Goal: Task Accomplishment & Management: Use online tool/utility

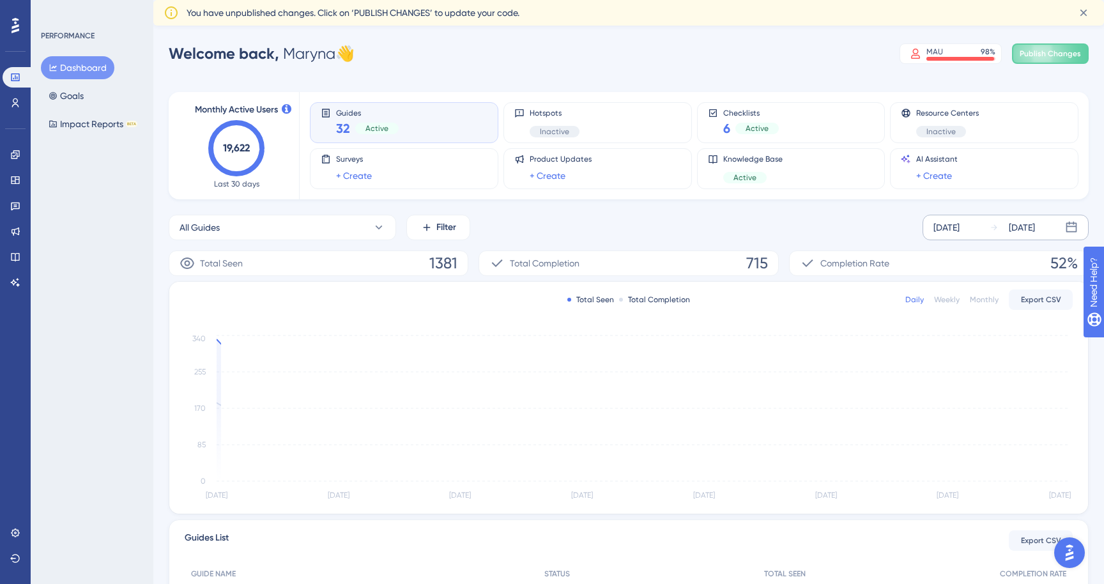
click at [988, 230] on div "[DATE] [DATE]" at bounding box center [1005, 228] width 166 height 26
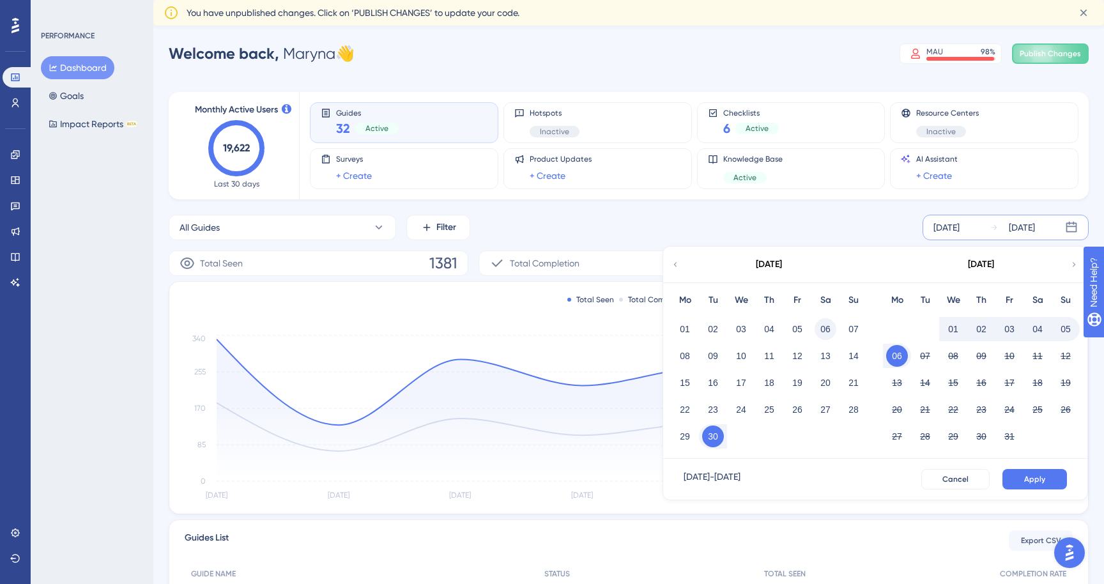
click at [826, 326] on button "06" at bounding box center [826, 329] width 22 height 22
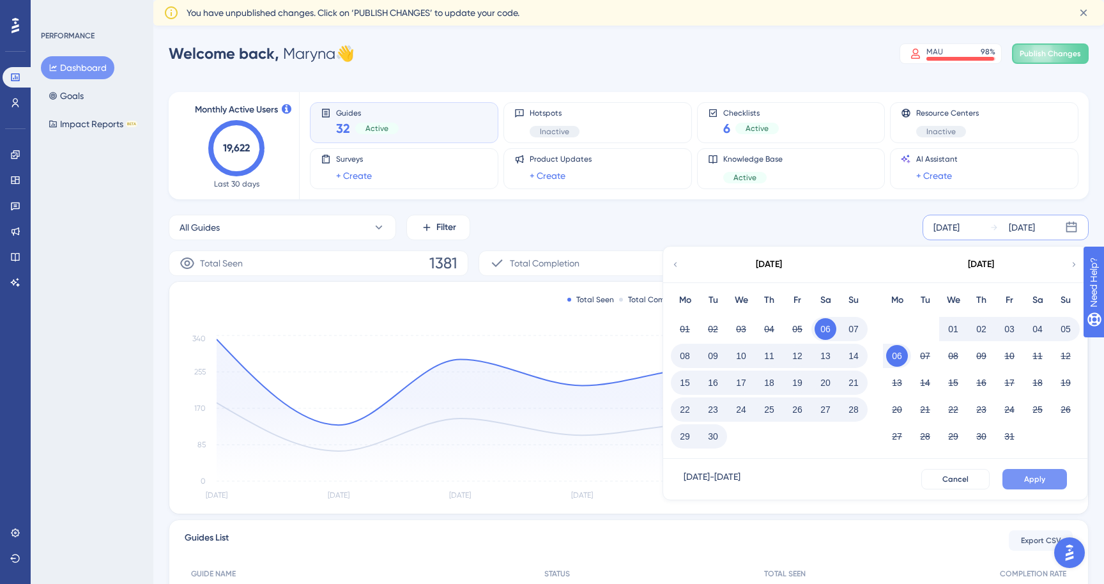
click at [1031, 480] on span "Apply" at bounding box center [1034, 479] width 21 height 10
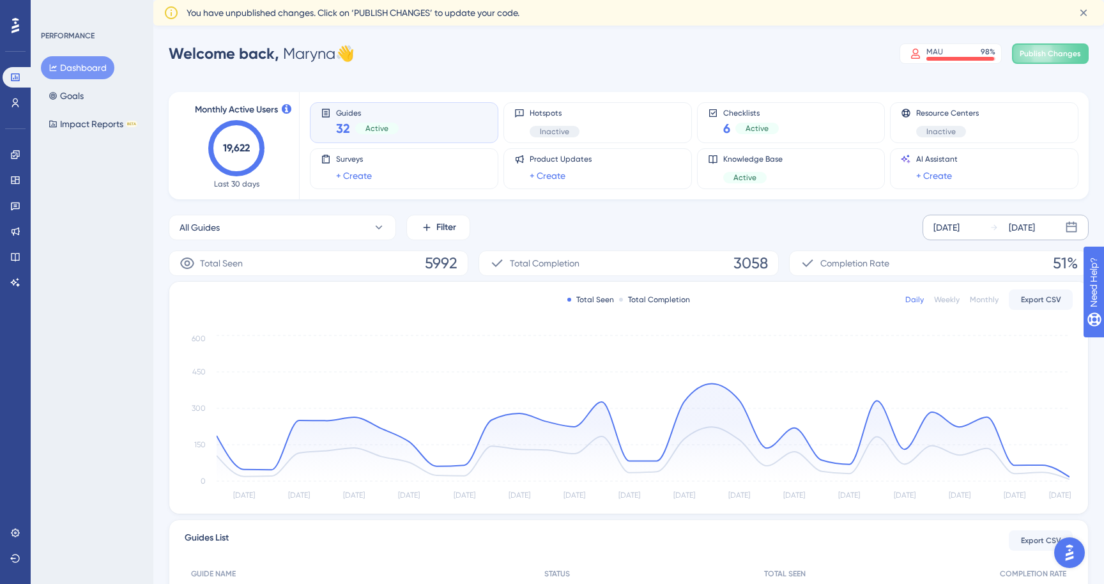
click at [971, 302] on div "Monthly" at bounding box center [984, 300] width 29 height 10
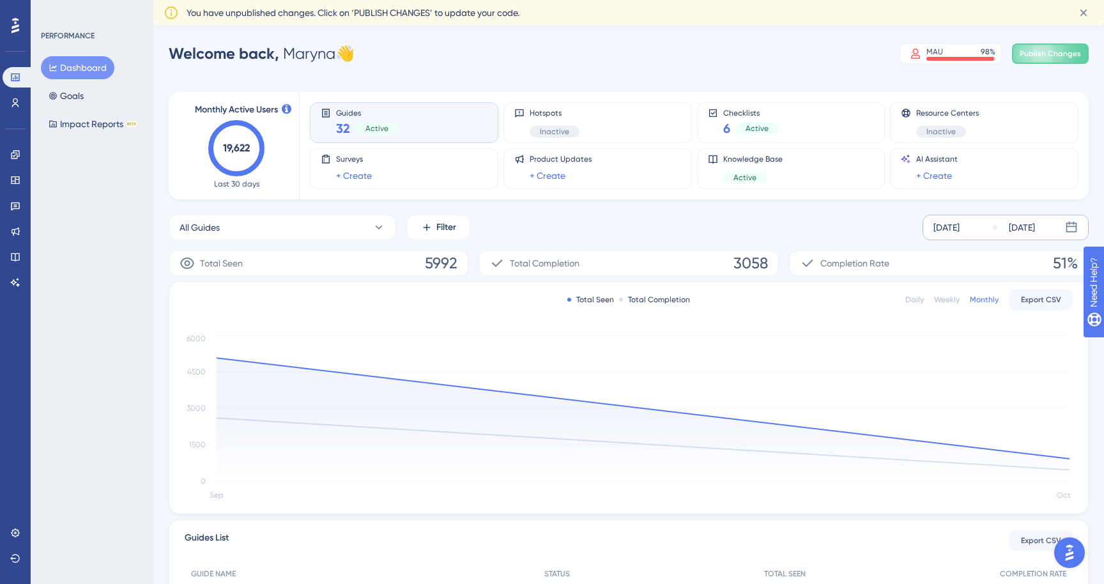
click at [951, 301] on div "Weekly" at bounding box center [947, 300] width 26 height 10
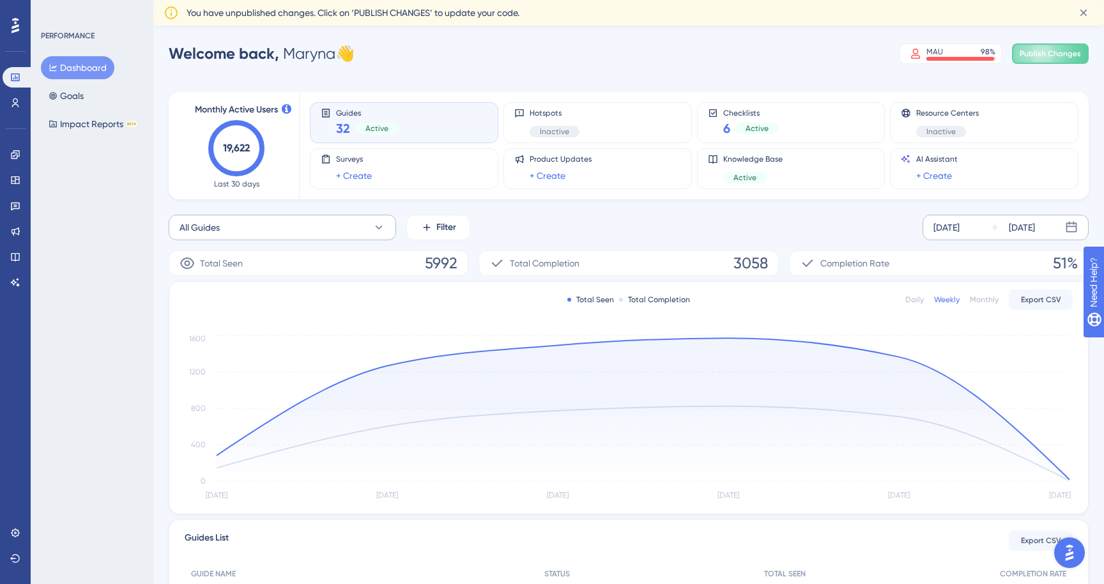
click at [324, 223] on button "All Guides" at bounding box center [282, 228] width 227 height 26
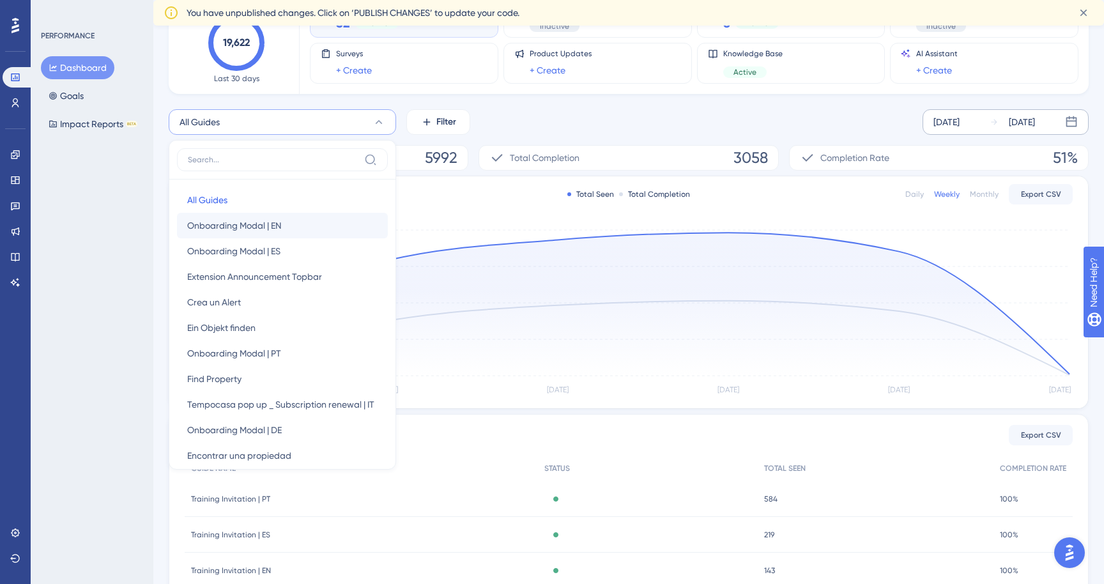
click at [280, 233] on span "Onboarding Modal | EN" at bounding box center [234, 225] width 94 height 15
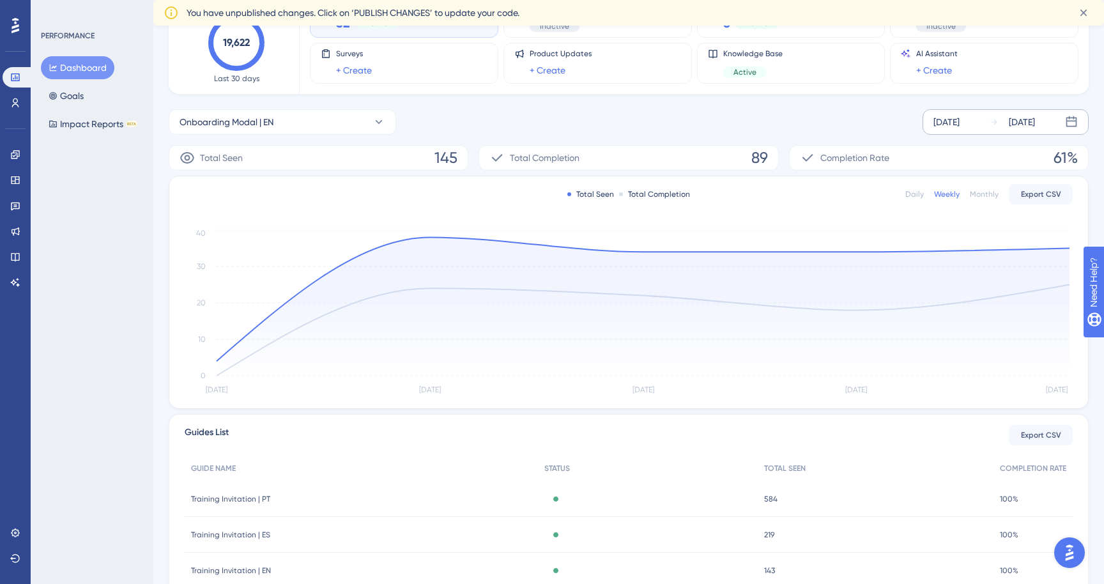
click at [377, 153] on div "Total Seen 145" at bounding box center [319, 158] width 300 height 26
click at [376, 117] on icon at bounding box center [378, 122] width 13 height 13
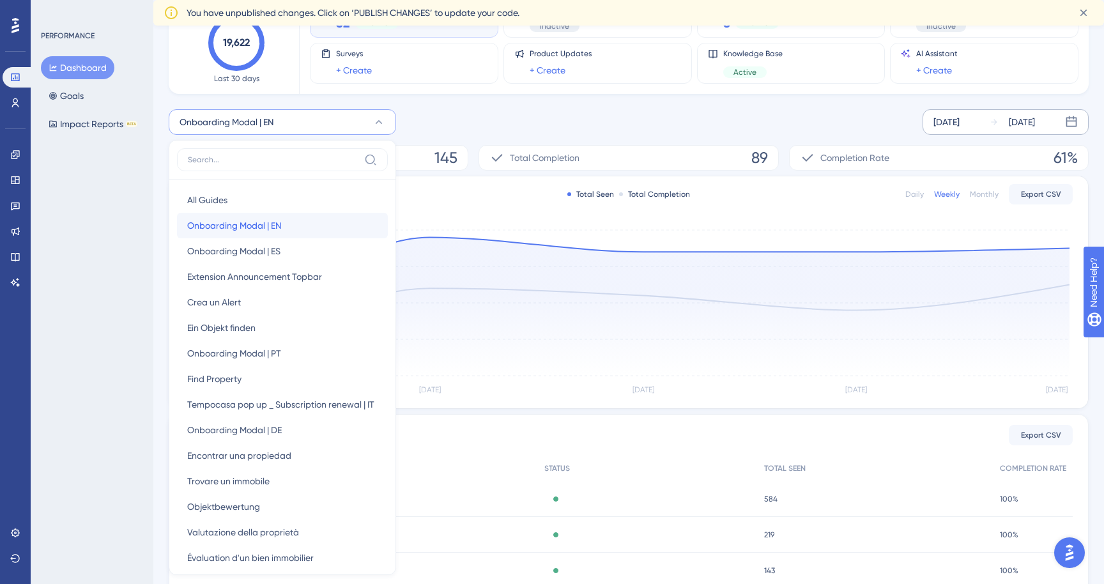
scroll to position [146, 0]
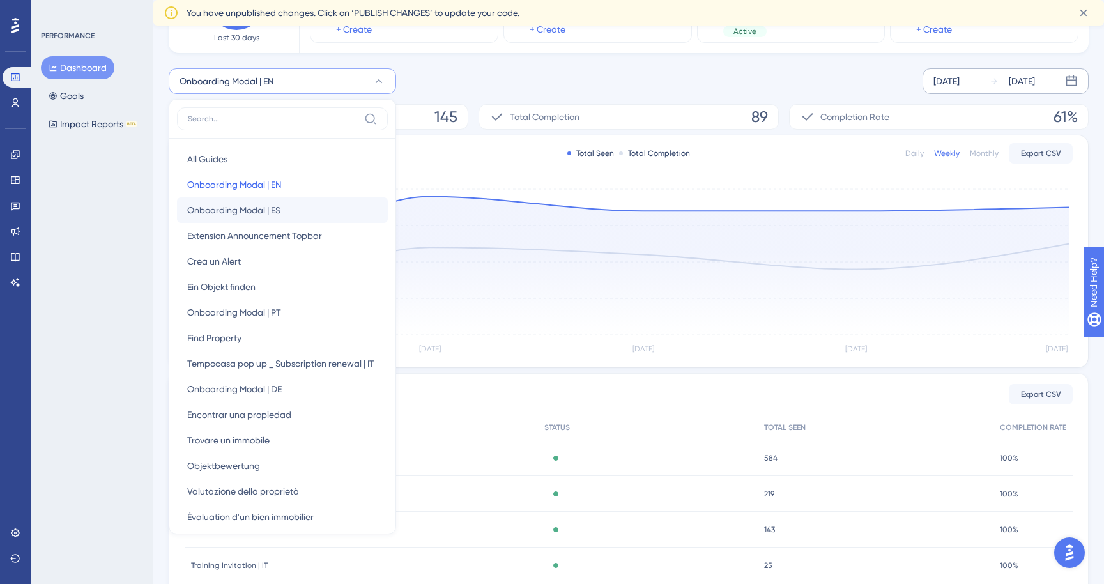
click at [300, 211] on button "Onboarding Modal | ES Onboarding Modal | ES" at bounding box center [282, 210] width 211 height 26
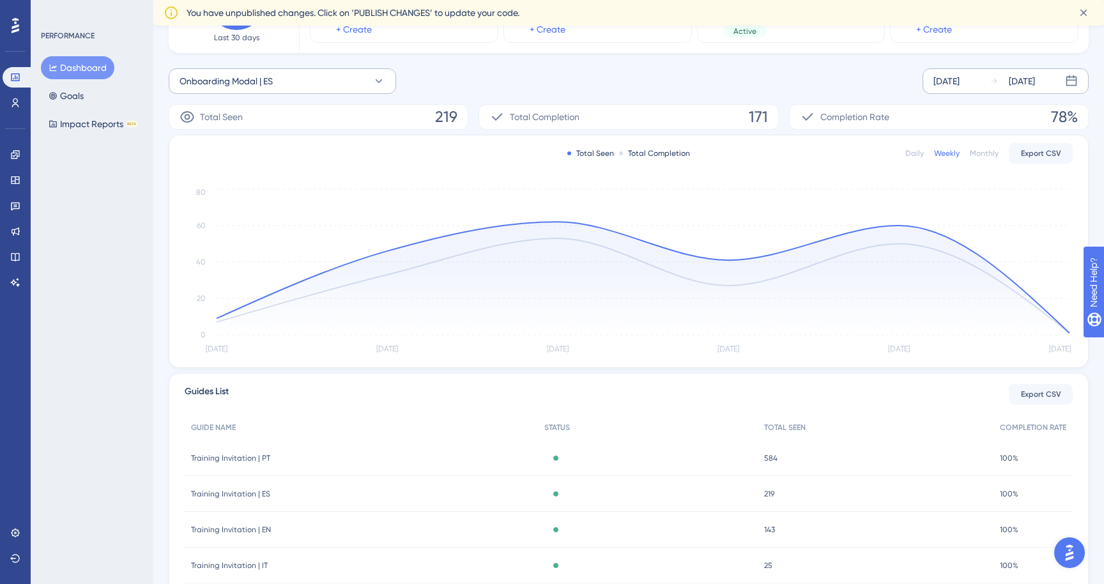
click at [325, 84] on button "Onboarding Modal | ES" at bounding box center [282, 81] width 227 height 26
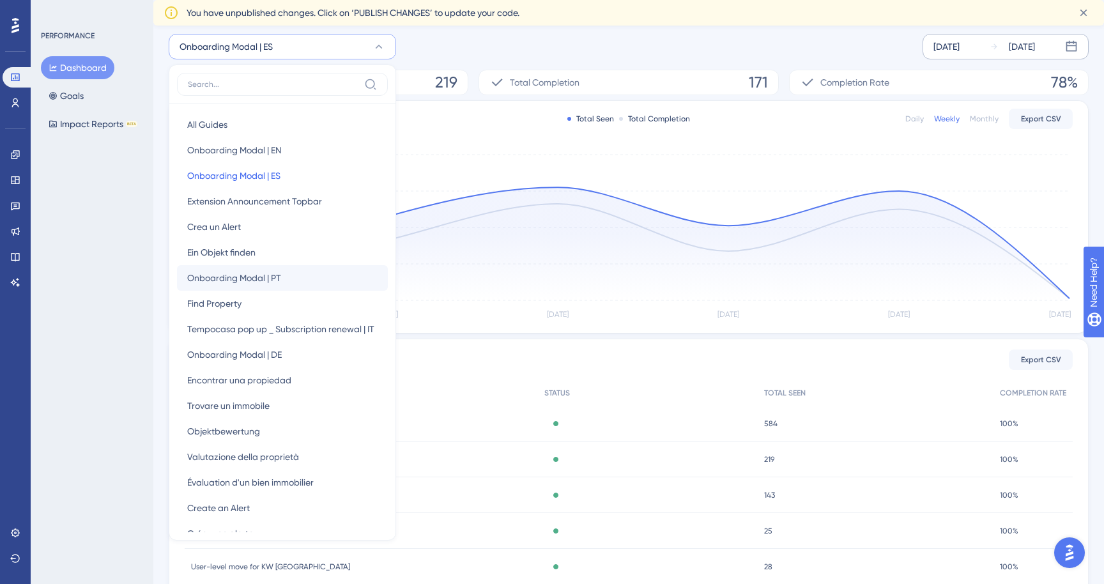
click at [251, 275] on span "Onboarding Modal | PT" at bounding box center [234, 277] width 94 height 15
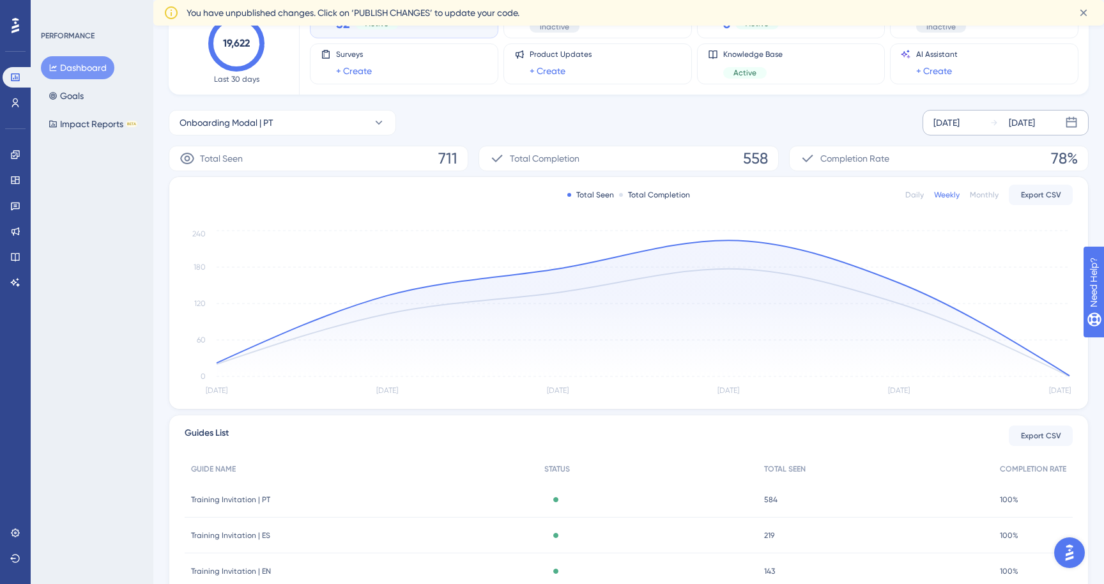
scroll to position [100, 0]
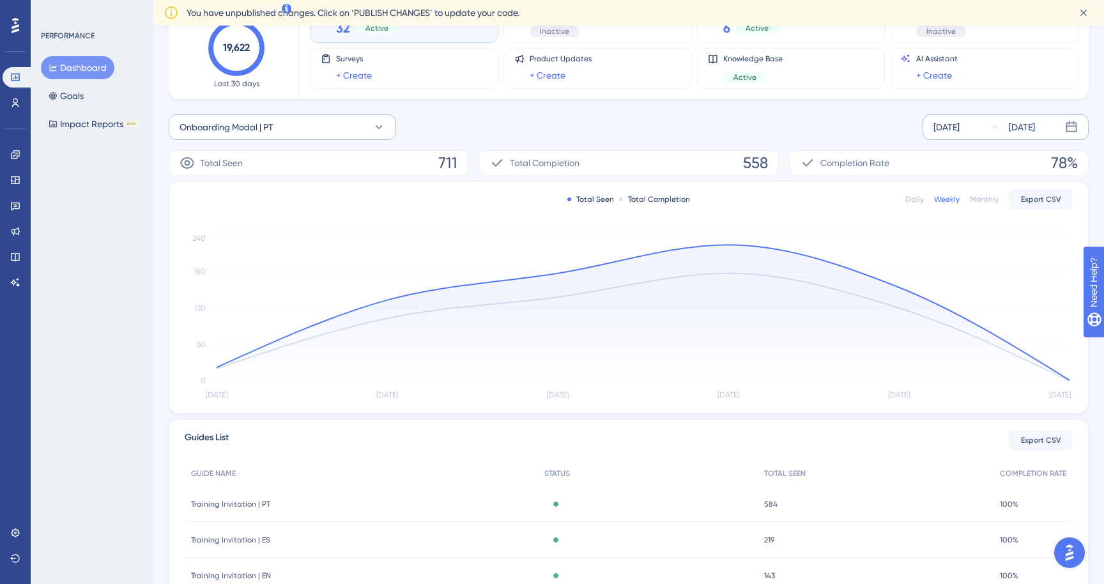
click at [337, 121] on button "Onboarding Modal | PT" at bounding box center [282, 127] width 227 height 26
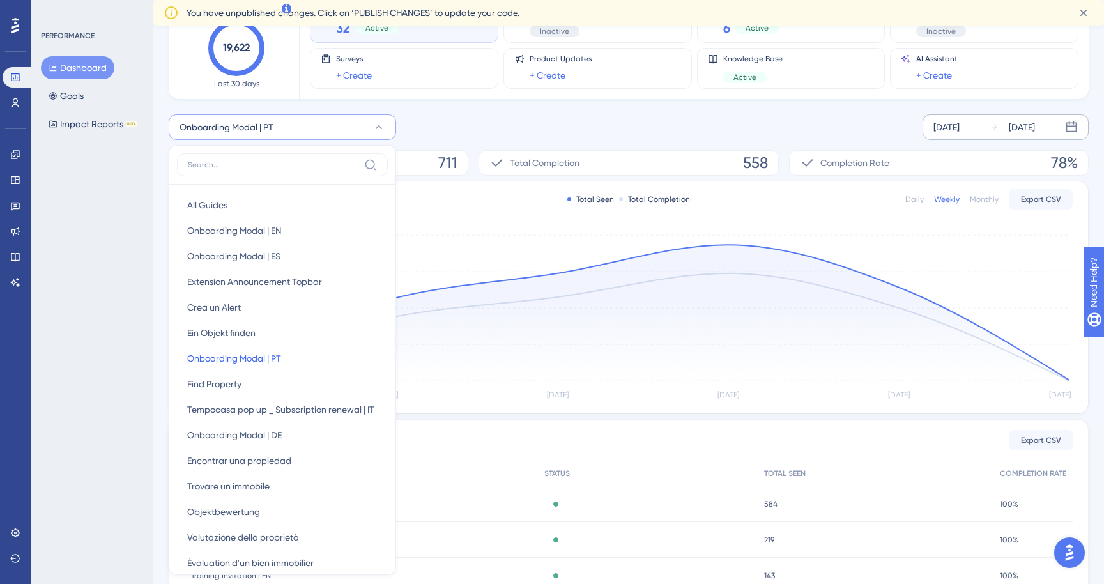
scroll to position [128, 0]
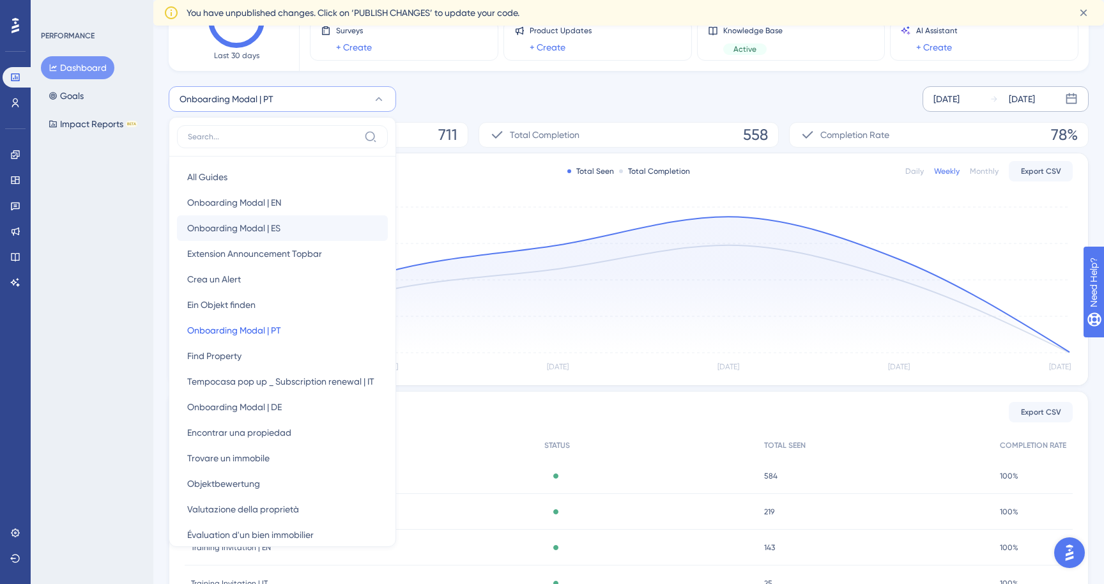
click at [275, 224] on span "Onboarding Modal | ES" at bounding box center [233, 227] width 93 height 15
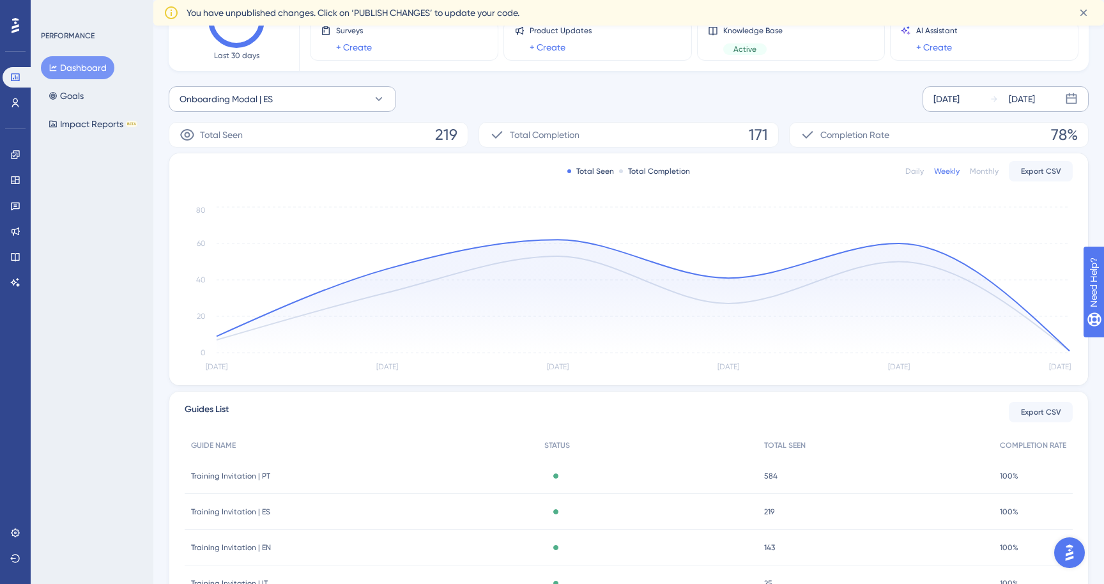
click at [346, 100] on button "Onboarding Modal | ES" at bounding box center [282, 99] width 227 height 26
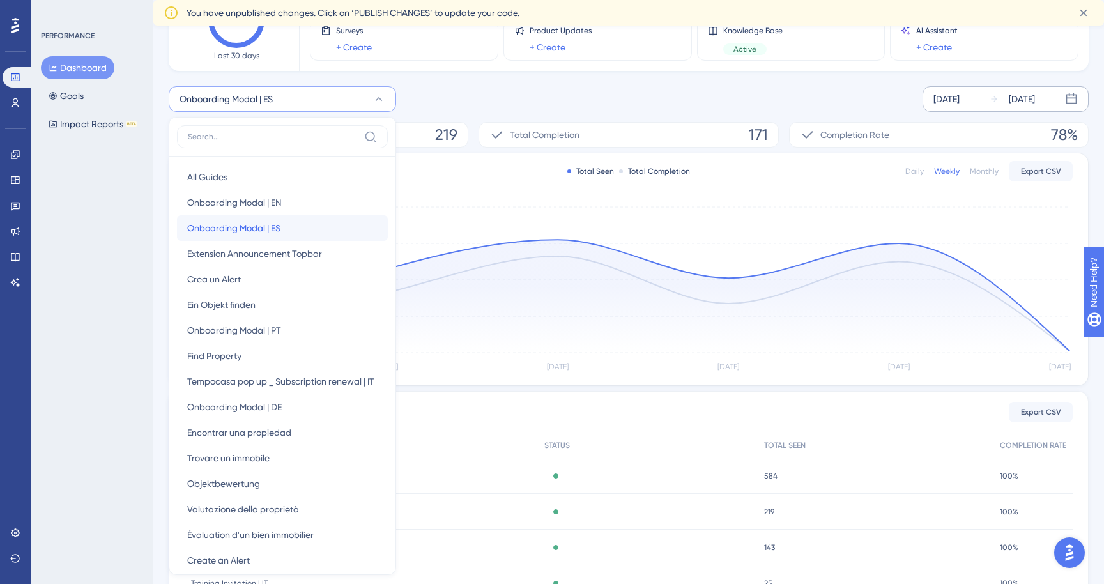
scroll to position [172, 0]
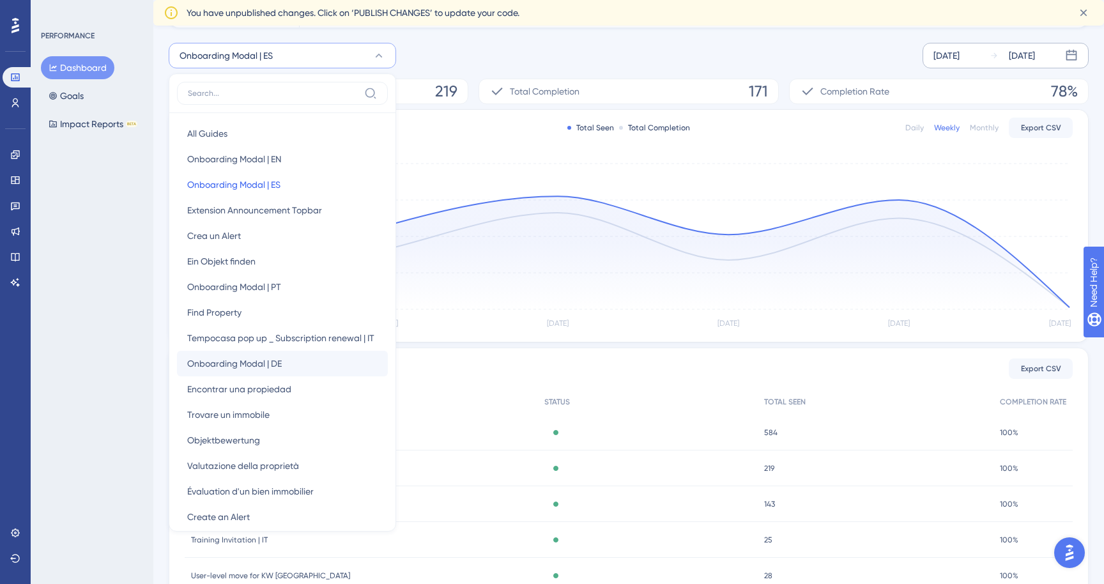
click at [266, 360] on span "Onboarding Modal | DE" at bounding box center [234, 363] width 95 height 15
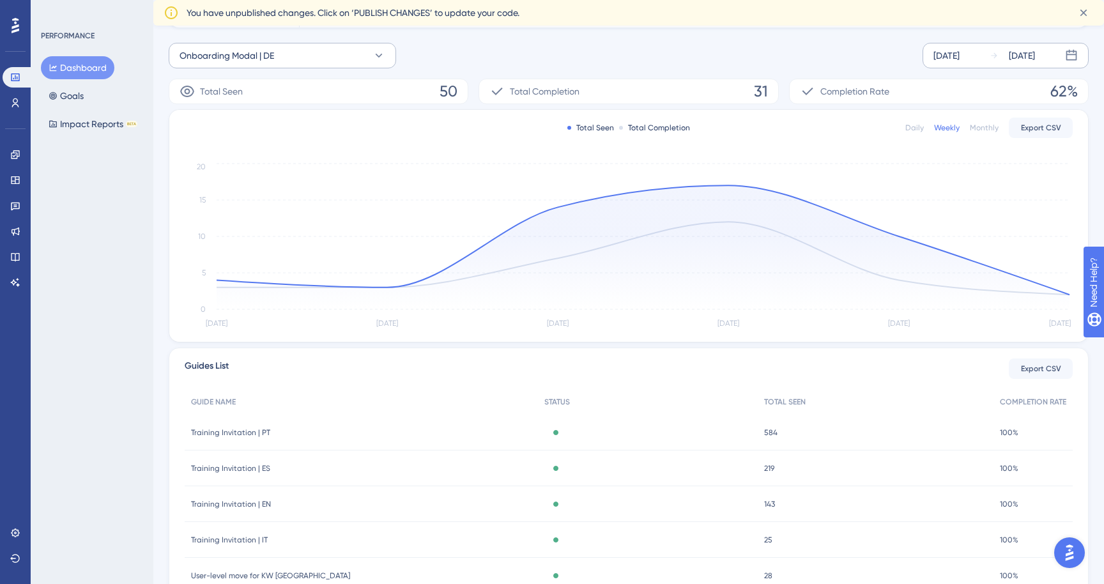
click at [380, 57] on icon at bounding box center [378, 55] width 13 height 13
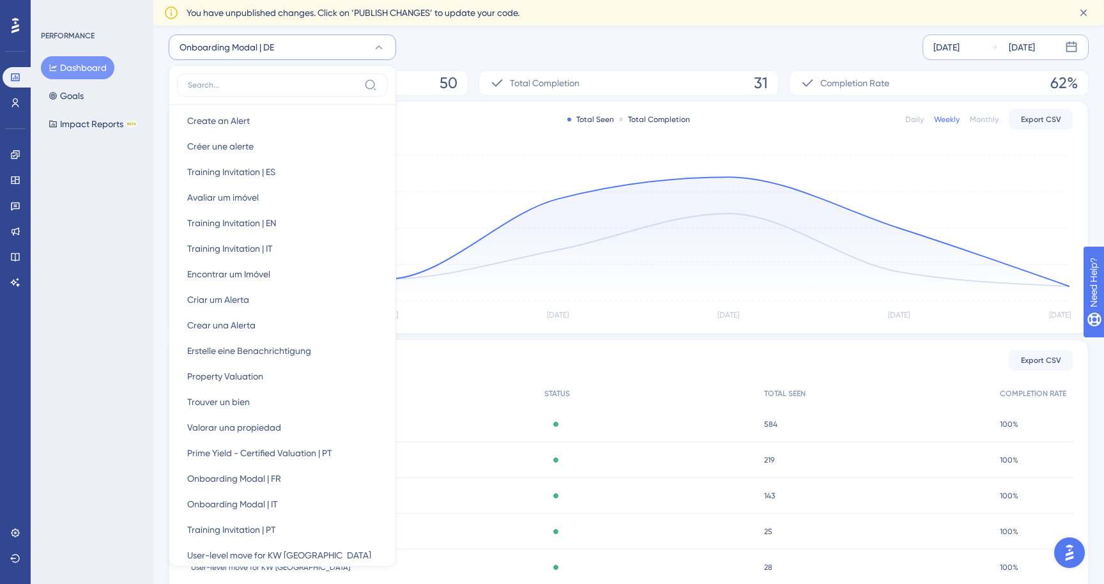
scroll to position [389, 0]
click at [245, 472] on span "Onboarding Modal | FR" at bounding box center [234, 477] width 94 height 15
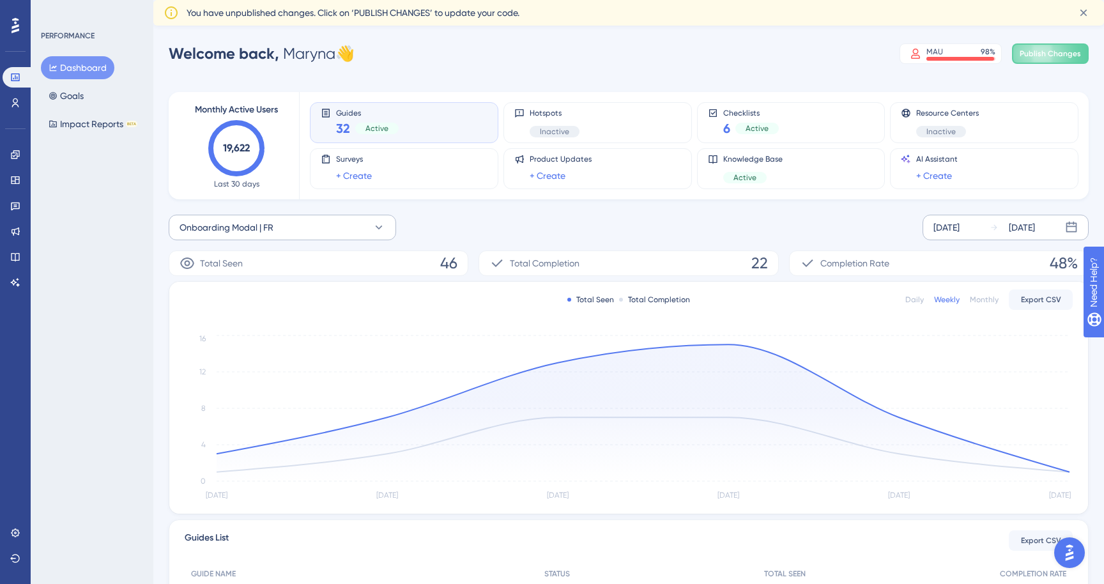
scroll to position [0, 0]
click at [353, 233] on button "Onboarding Modal | FR" at bounding box center [282, 228] width 227 height 26
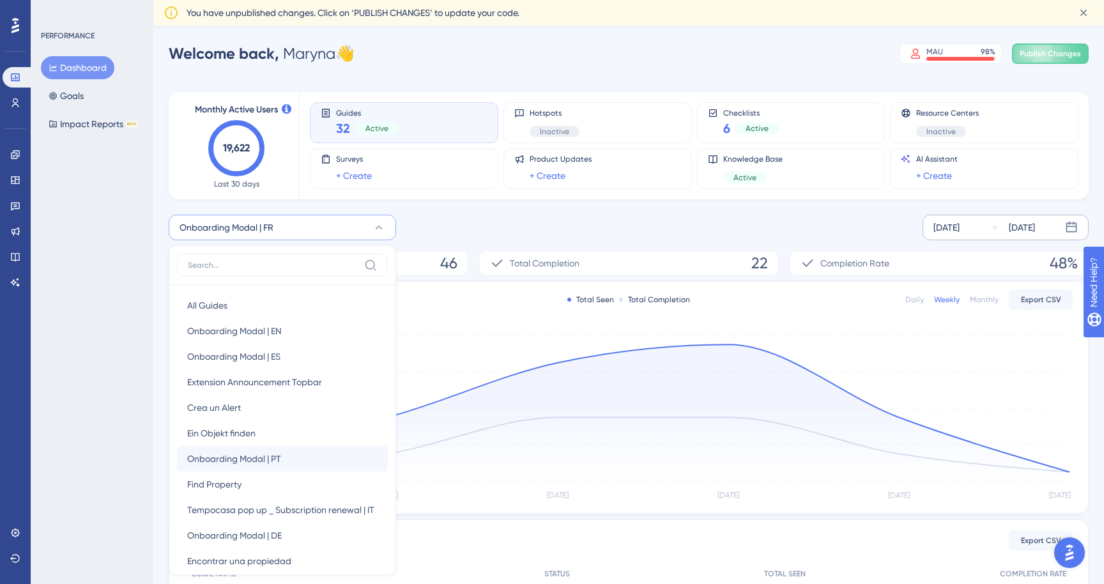
click at [258, 455] on span "Onboarding Modal | PT" at bounding box center [234, 458] width 94 height 15
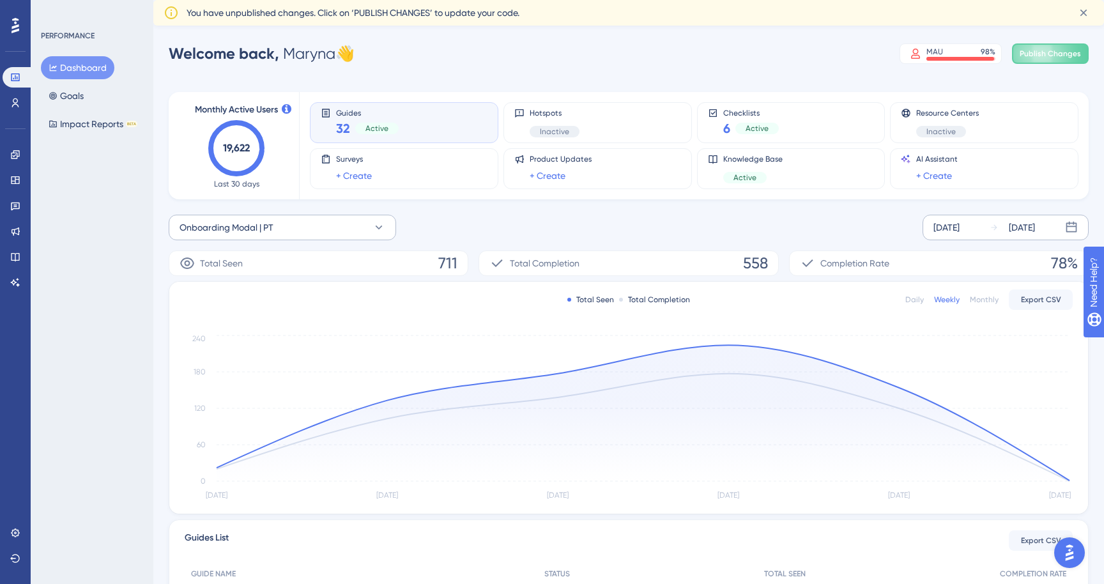
click at [345, 228] on button "Onboarding Modal | PT" at bounding box center [282, 228] width 227 height 26
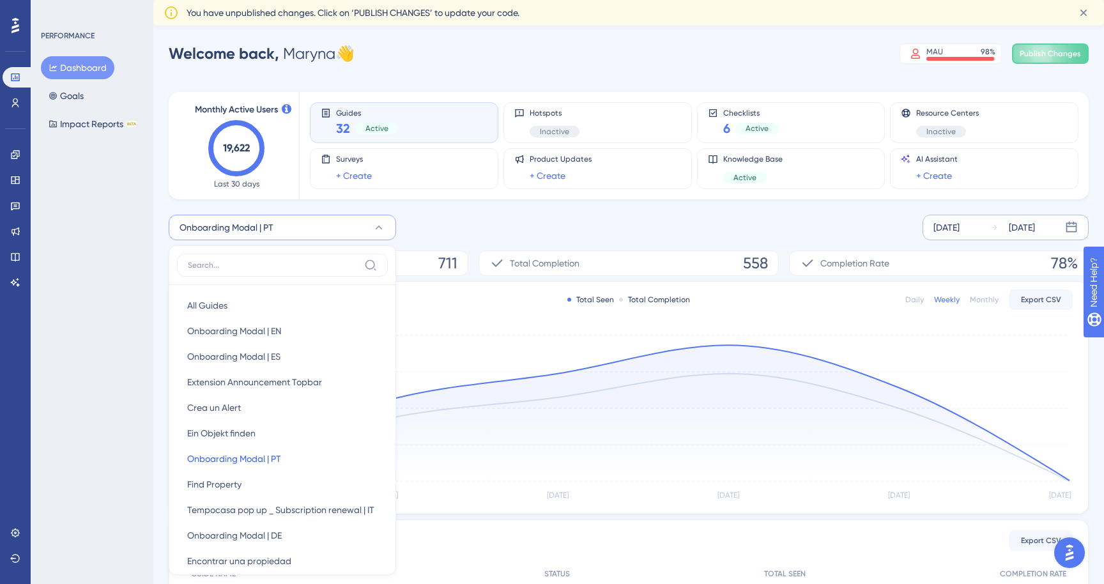
scroll to position [111, 0]
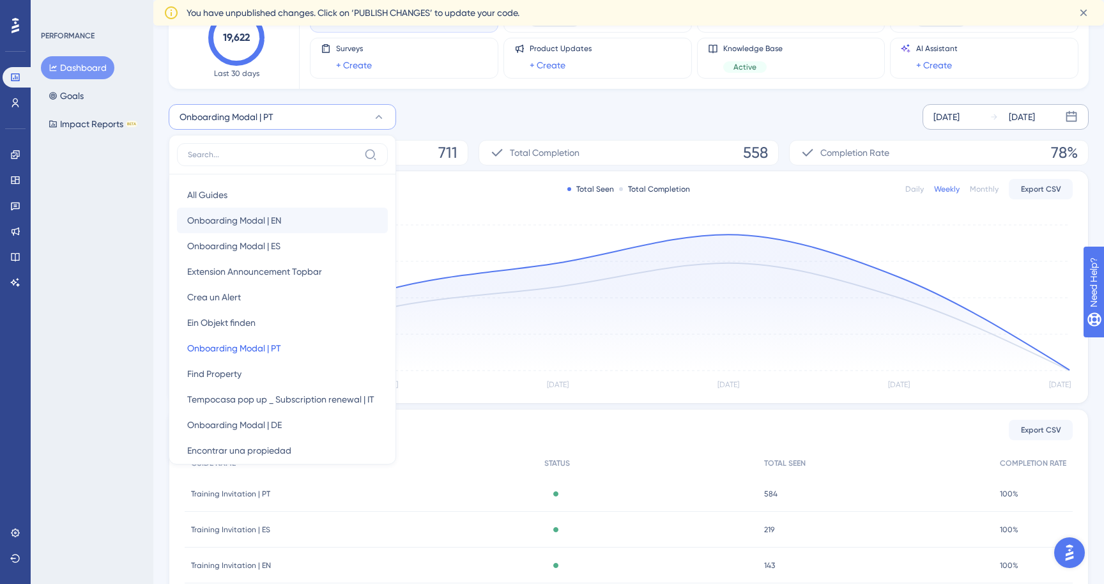
click at [303, 218] on button "Onboarding Modal | EN Onboarding Modal | EN" at bounding box center [282, 221] width 211 height 26
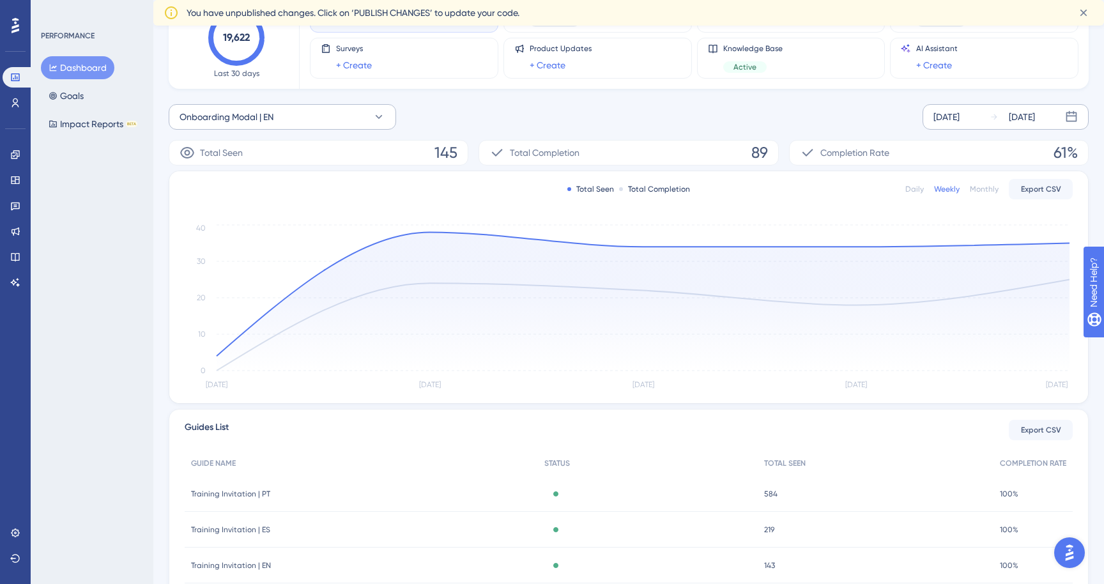
click at [335, 115] on button "Onboarding Modal | EN" at bounding box center [282, 117] width 227 height 26
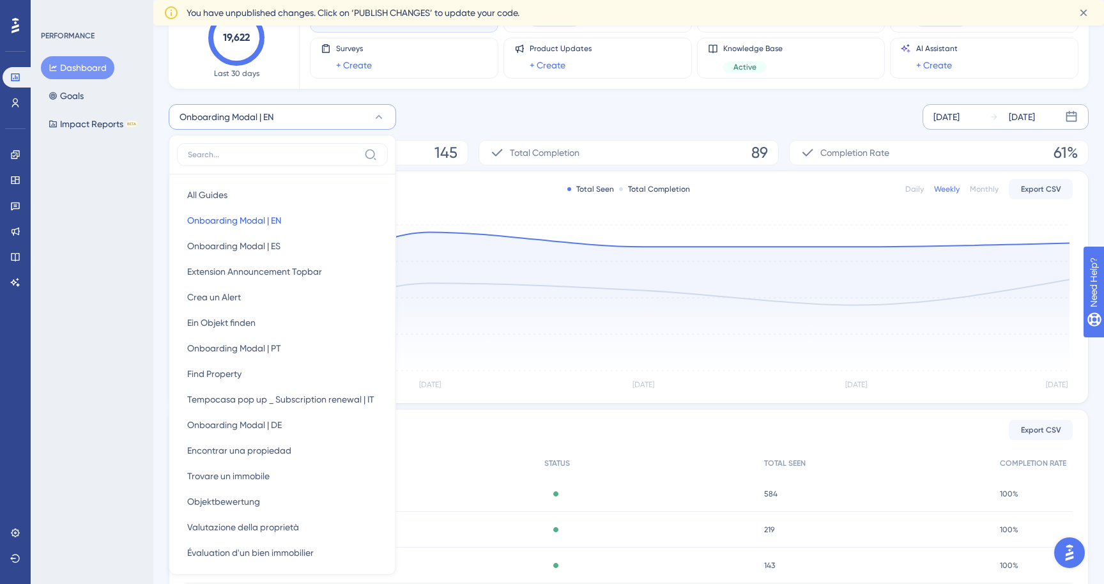
scroll to position [148, 0]
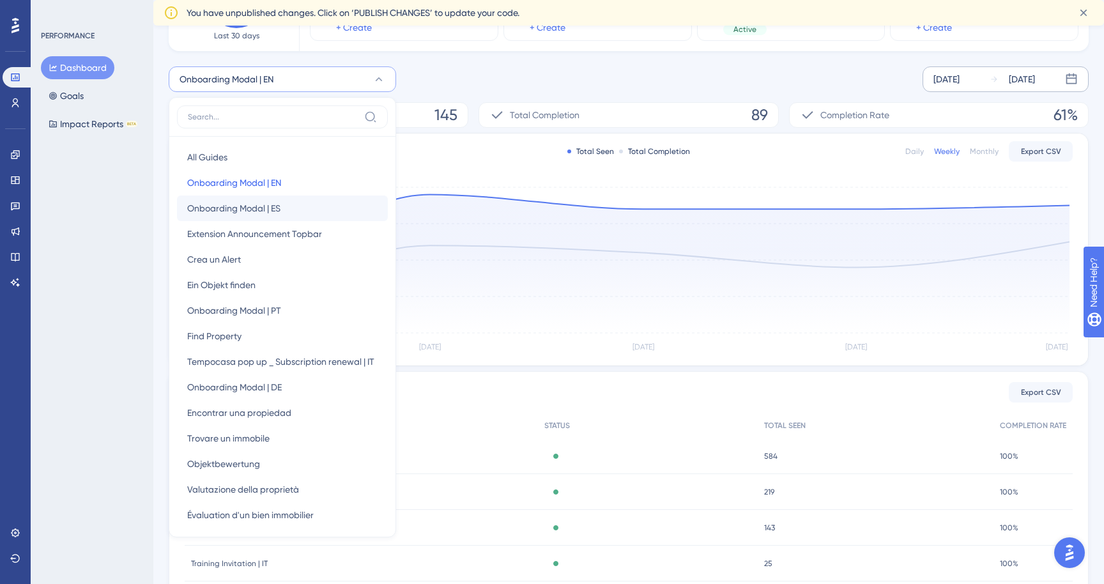
click at [294, 208] on button "Onboarding Modal | ES Onboarding Modal | ES" at bounding box center [282, 208] width 211 height 26
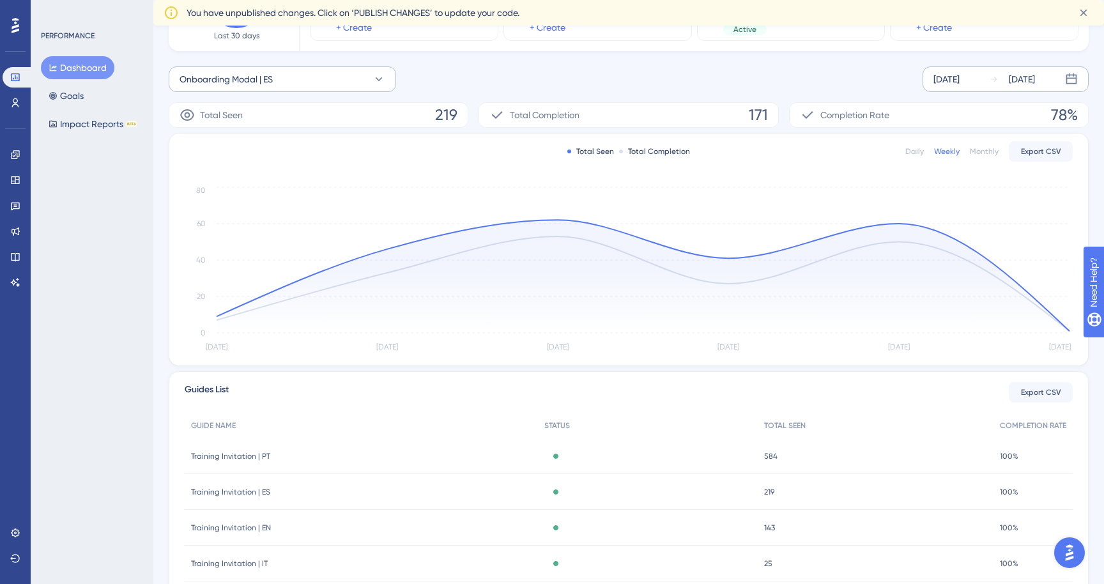
click at [302, 84] on button "Onboarding Modal | ES" at bounding box center [282, 79] width 227 height 26
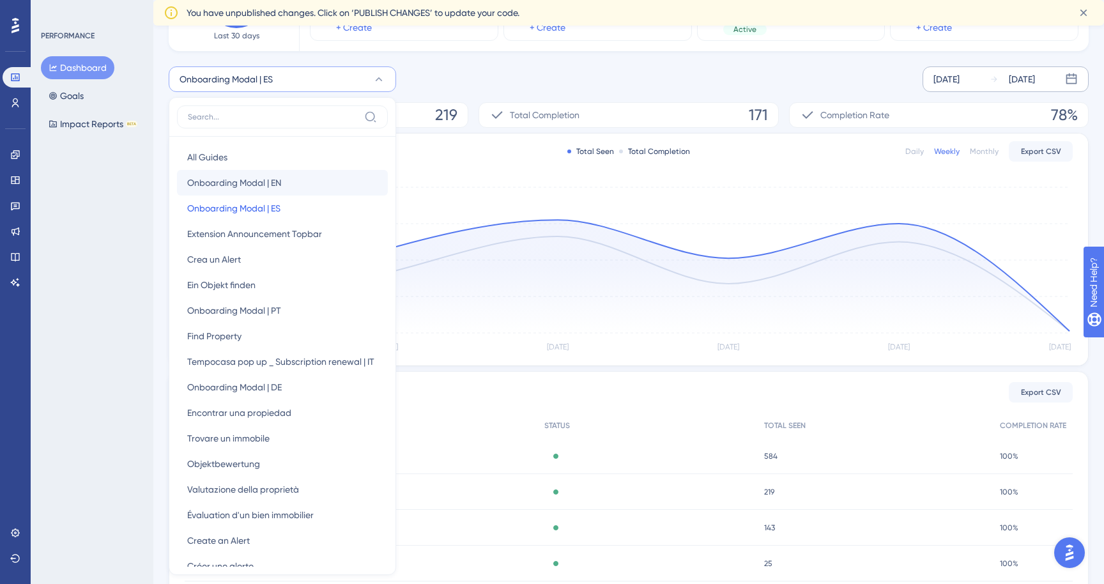
scroll to position [184, 0]
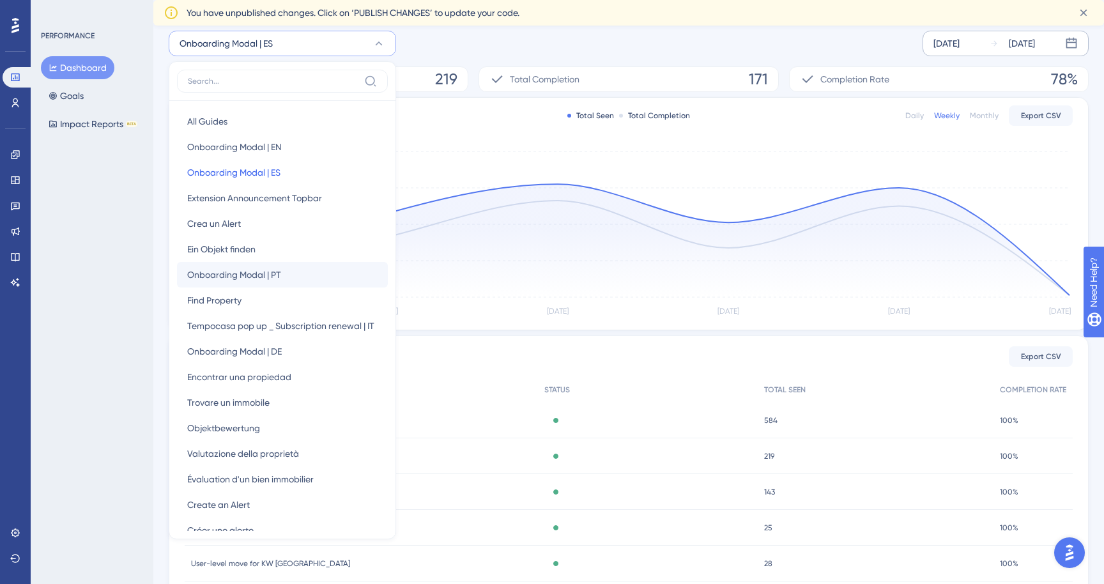
click at [263, 273] on span "Onboarding Modal | PT" at bounding box center [234, 274] width 94 height 15
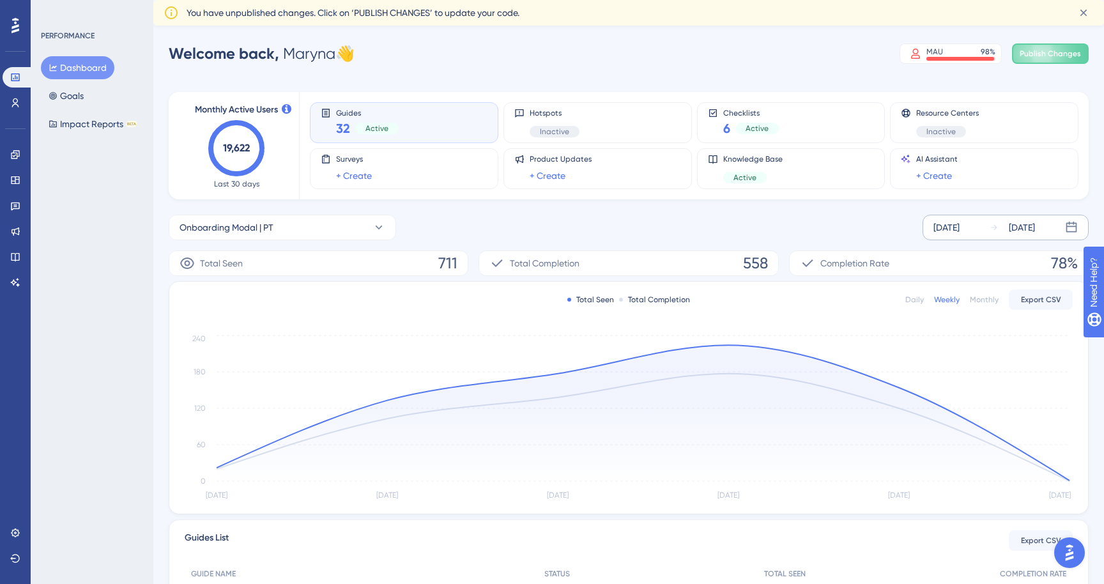
scroll to position [0, 0]
click at [589, 118] on div "Hotspots Inactive" at bounding box center [597, 122] width 167 height 29
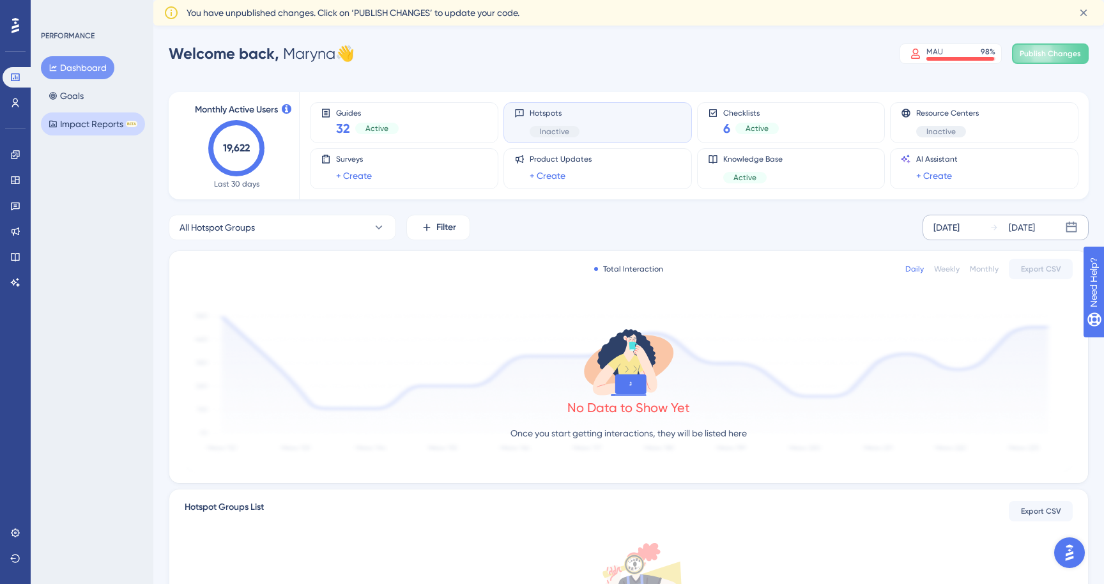
click at [80, 130] on button "Impact Reports BETA" at bounding box center [93, 123] width 104 height 23
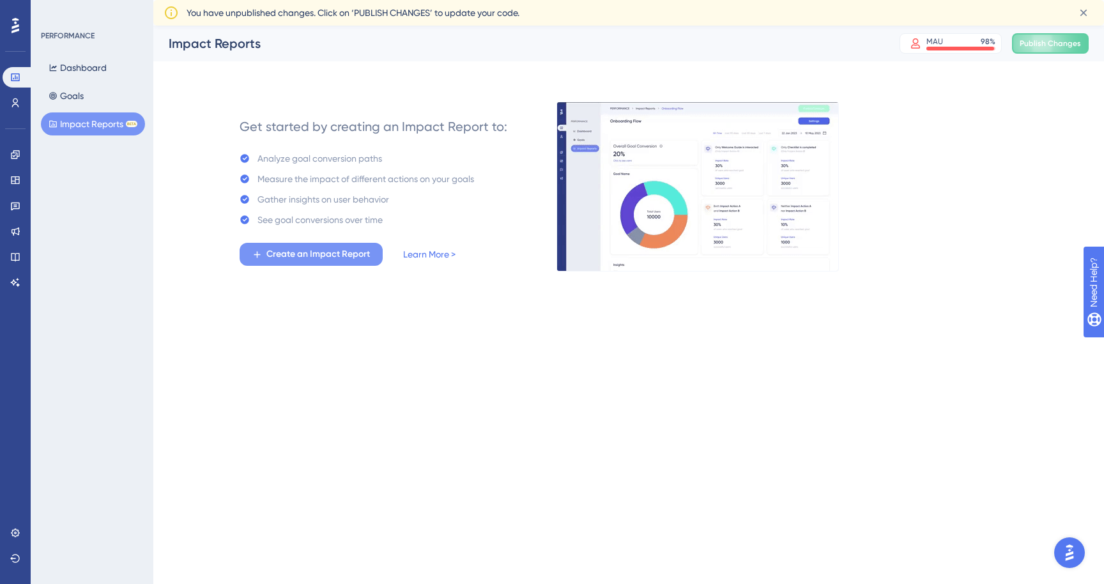
click at [287, 259] on span "Create an Impact Report" at bounding box center [317, 254] width 103 height 15
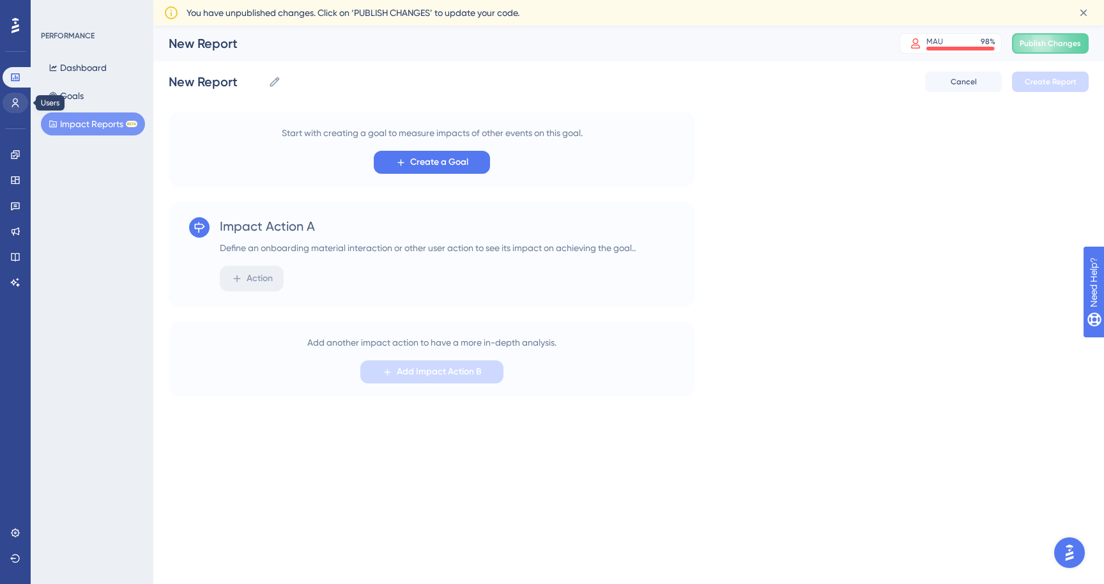
click at [14, 105] on icon at bounding box center [15, 102] width 7 height 9
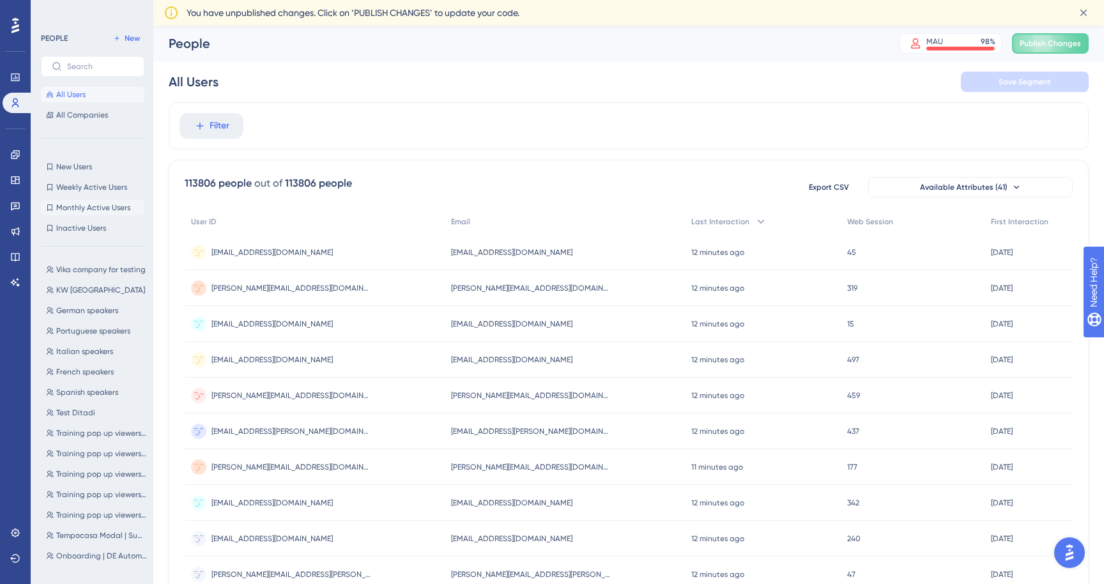
click at [67, 204] on span "Monthly Active Users" at bounding box center [93, 208] width 74 height 10
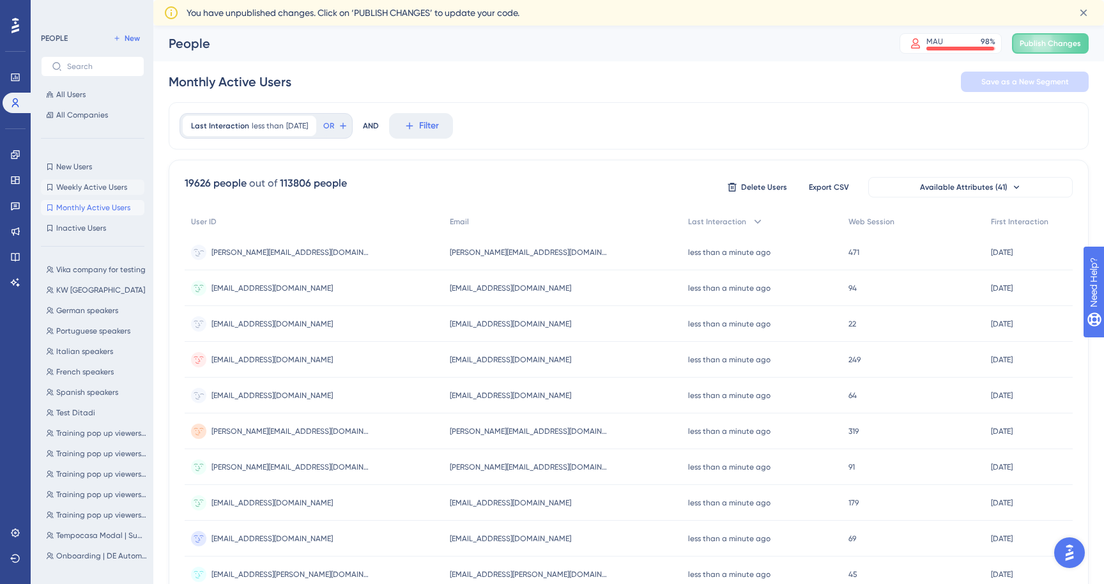
click at [78, 181] on button "Weekly Active Users Weekly Active Users" at bounding box center [92, 187] width 103 height 15
click at [273, 133] on div "Last Interaction less than [DATE] [DATE] Remove" at bounding box center [250, 126] width 134 height 20
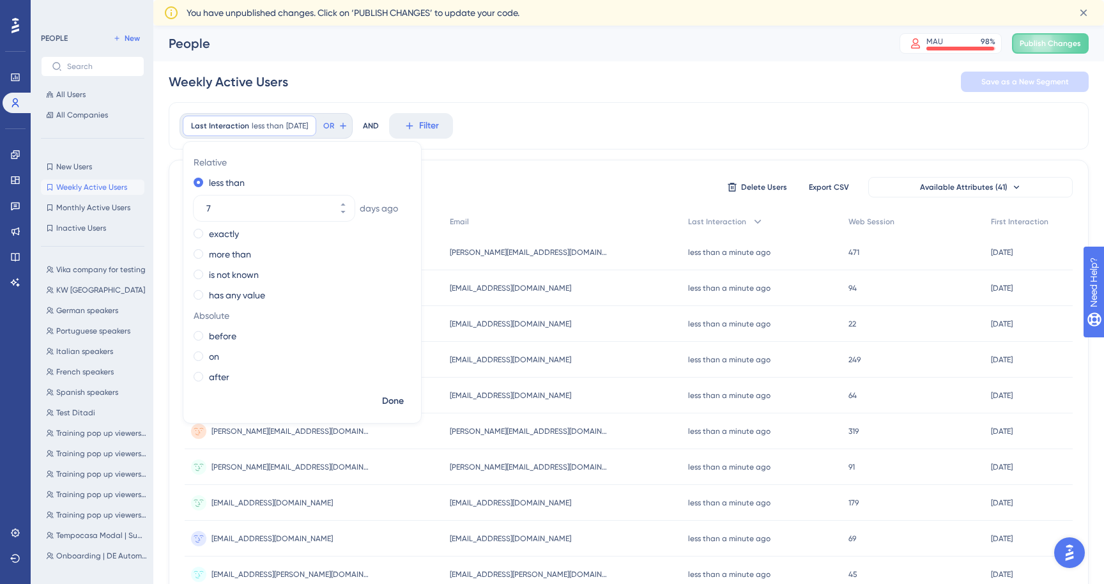
click at [525, 118] on div "Last Interaction less than [DATE] [DATE] Remove Relative less than [DATE] exact…" at bounding box center [629, 125] width 920 height 47
